Goal: Transaction & Acquisition: Purchase product/service

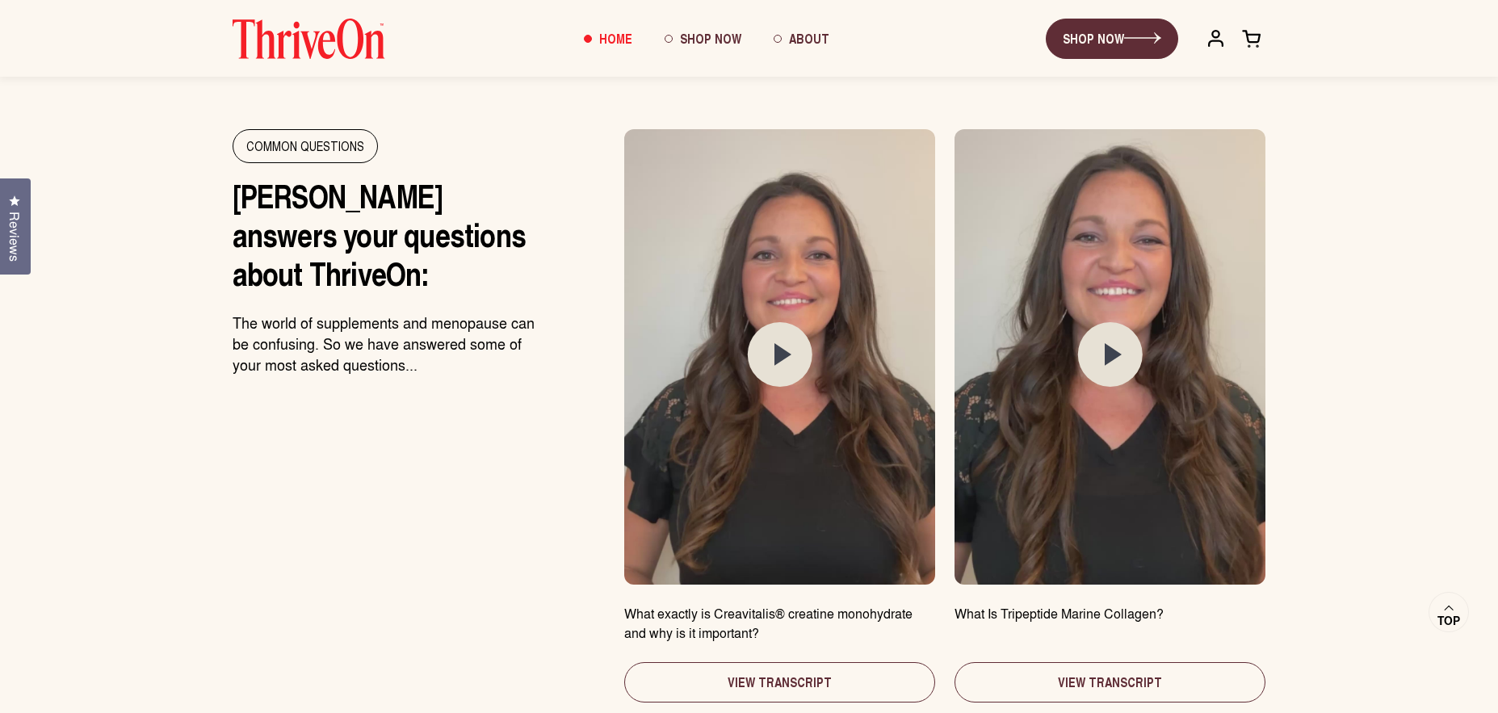
scroll to position [8338, 0]
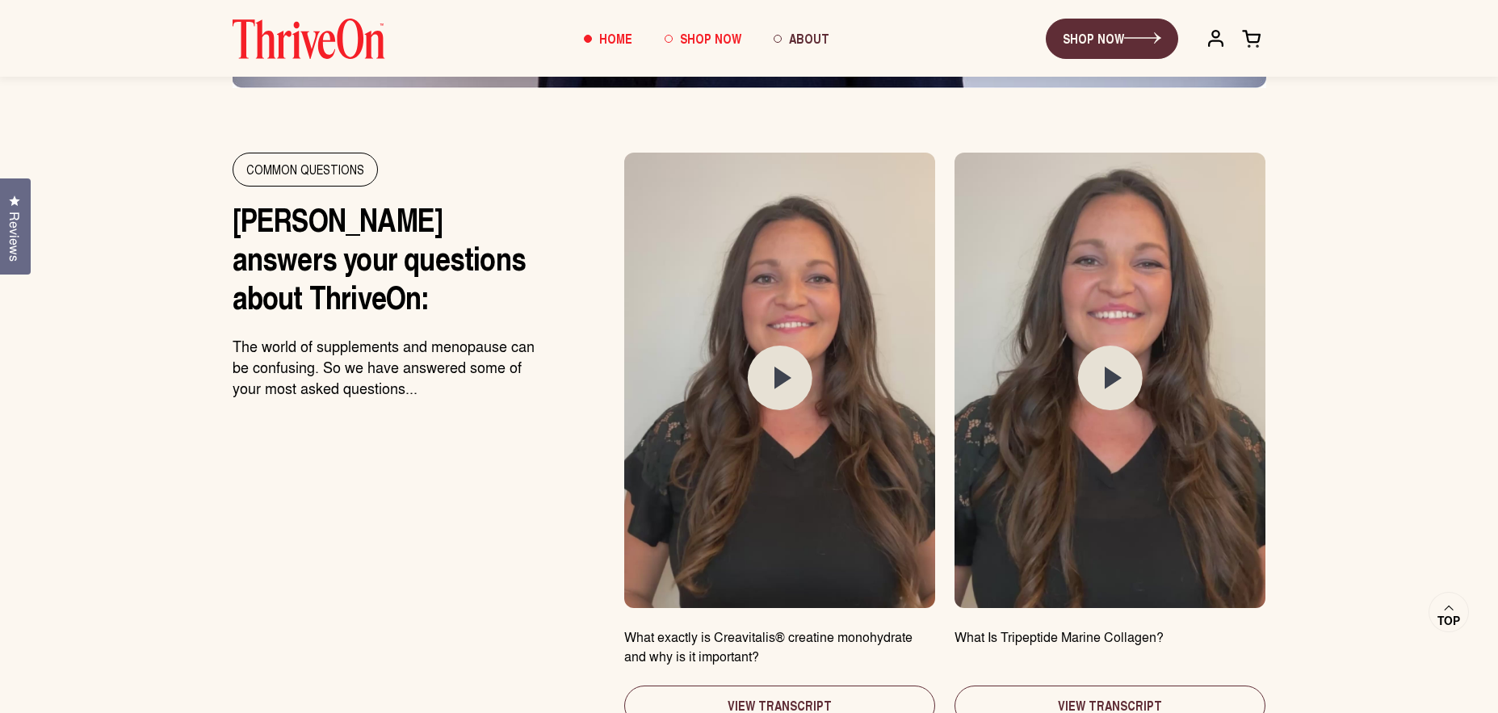
click at [709, 40] on span "Shop Now" at bounding box center [710, 38] width 61 height 19
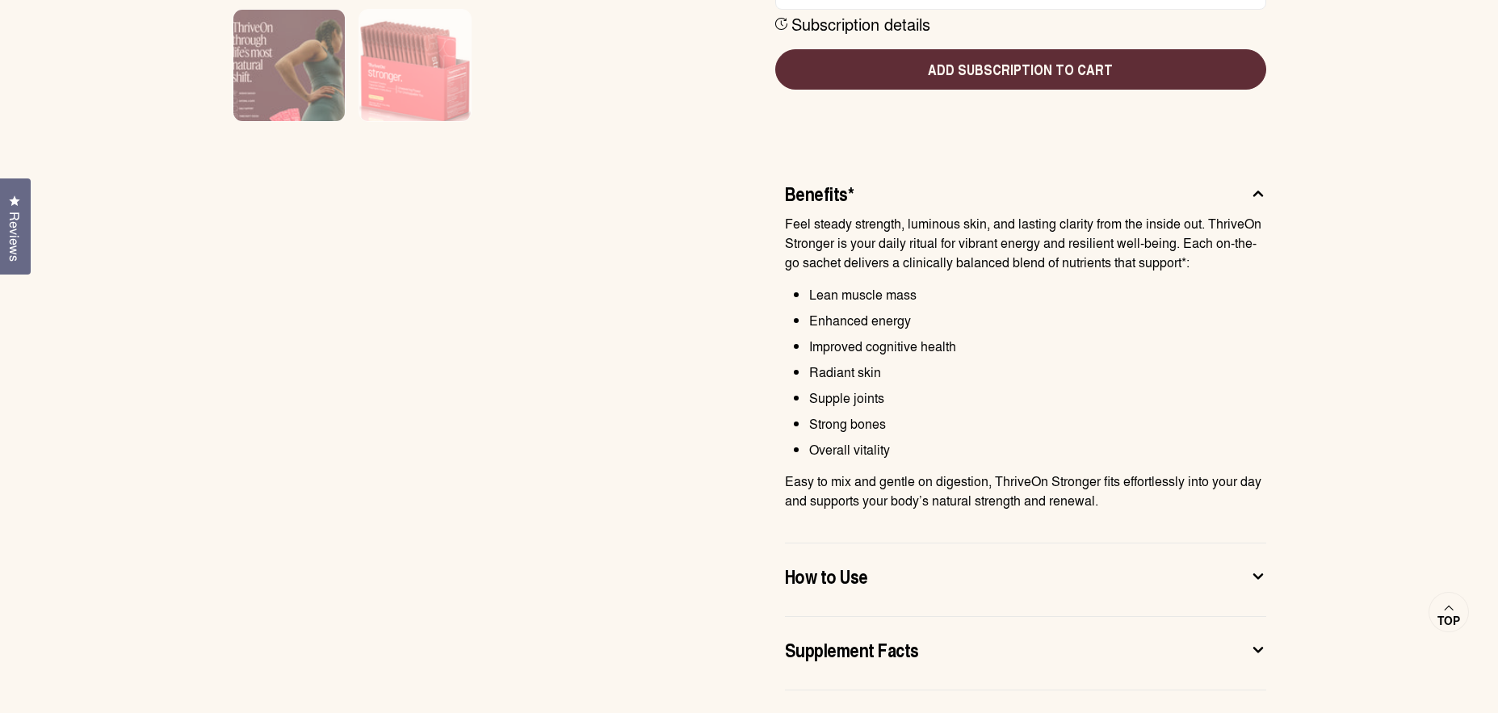
scroll to position [847, 0]
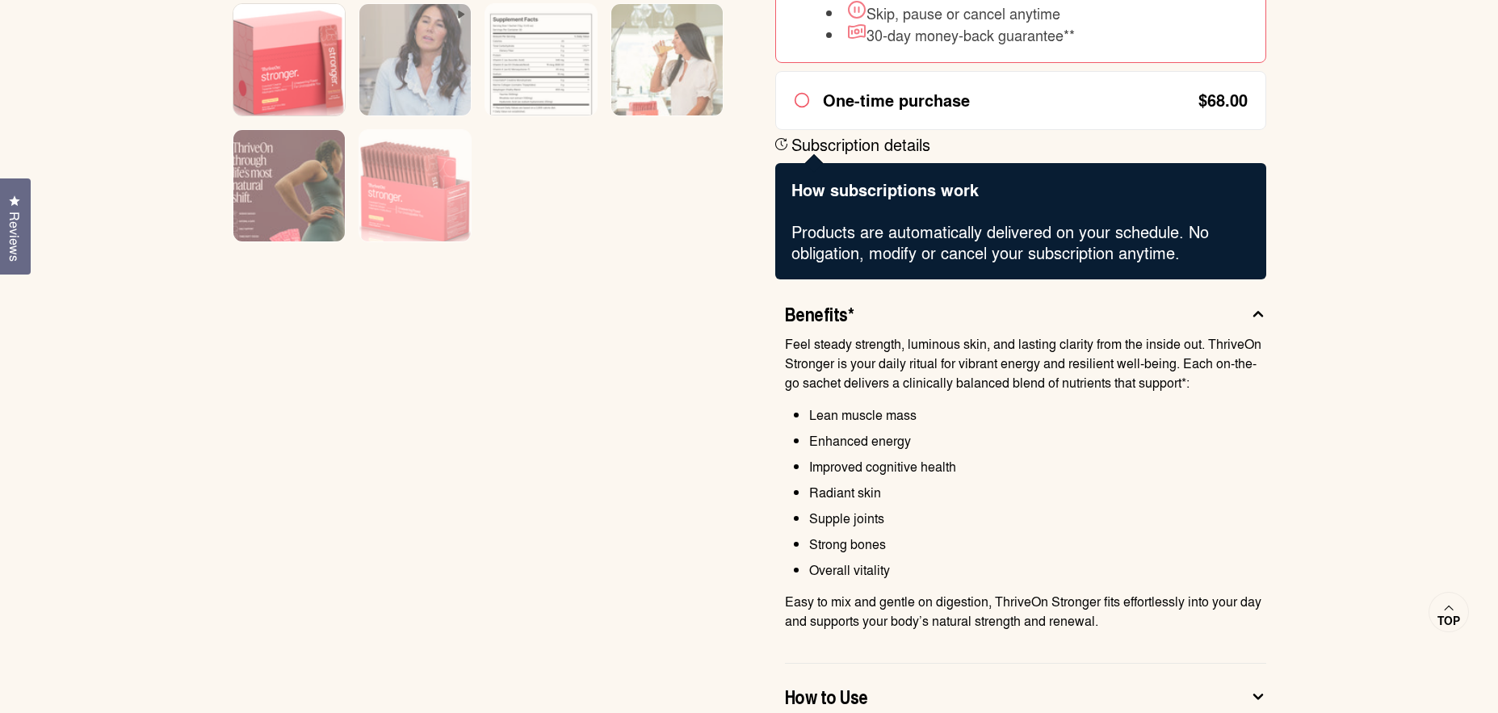
scroll to position [807, 0]
